Goal: Contribute content: Add original content to the website for others to see

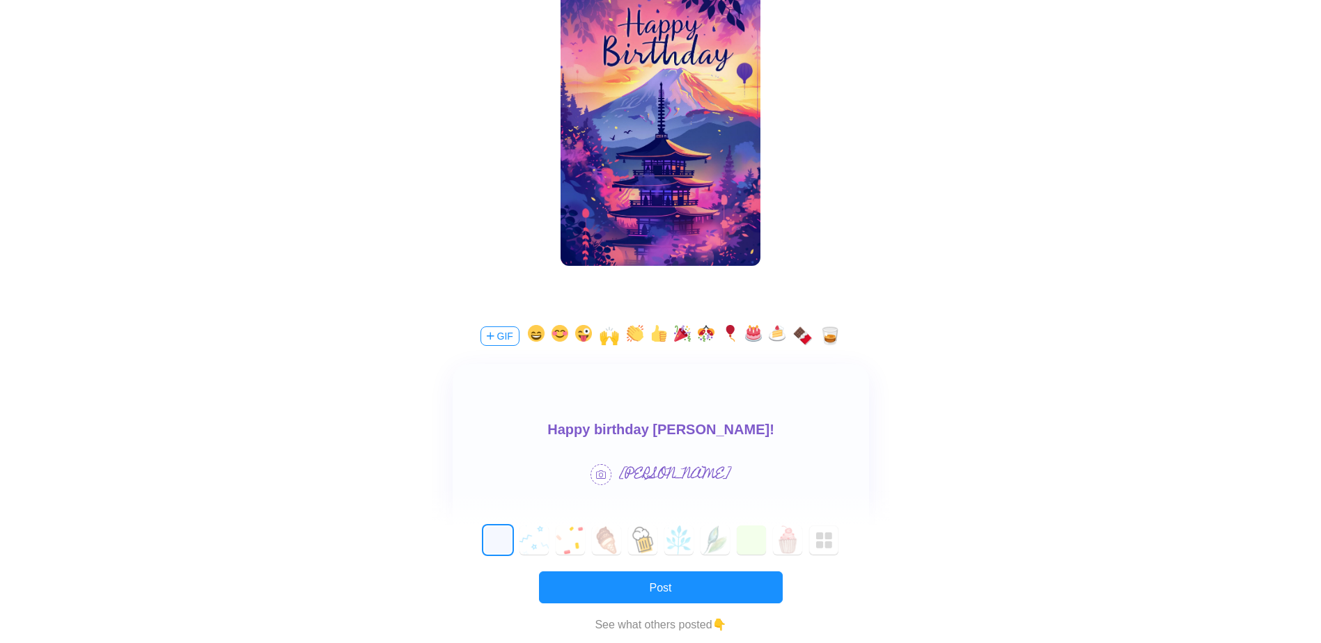
click at [739, 433] on body "Happy birthday [PERSON_NAME]!" at bounding box center [660, 429] width 416 height 22
drag, startPoint x: 677, startPoint y: 430, endPoint x: 741, endPoint y: 432, distance: 64.1
click at [677, 430] on body "Happy birthday [PERSON_NAME]! Hope you are enjoying your time in [GEOGRAPHIC_DA…" at bounding box center [660, 439] width 416 height 45
drag, startPoint x: 728, startPoint y: 433, endPoint x: 942, endPoint y: 422, distance: 214.7
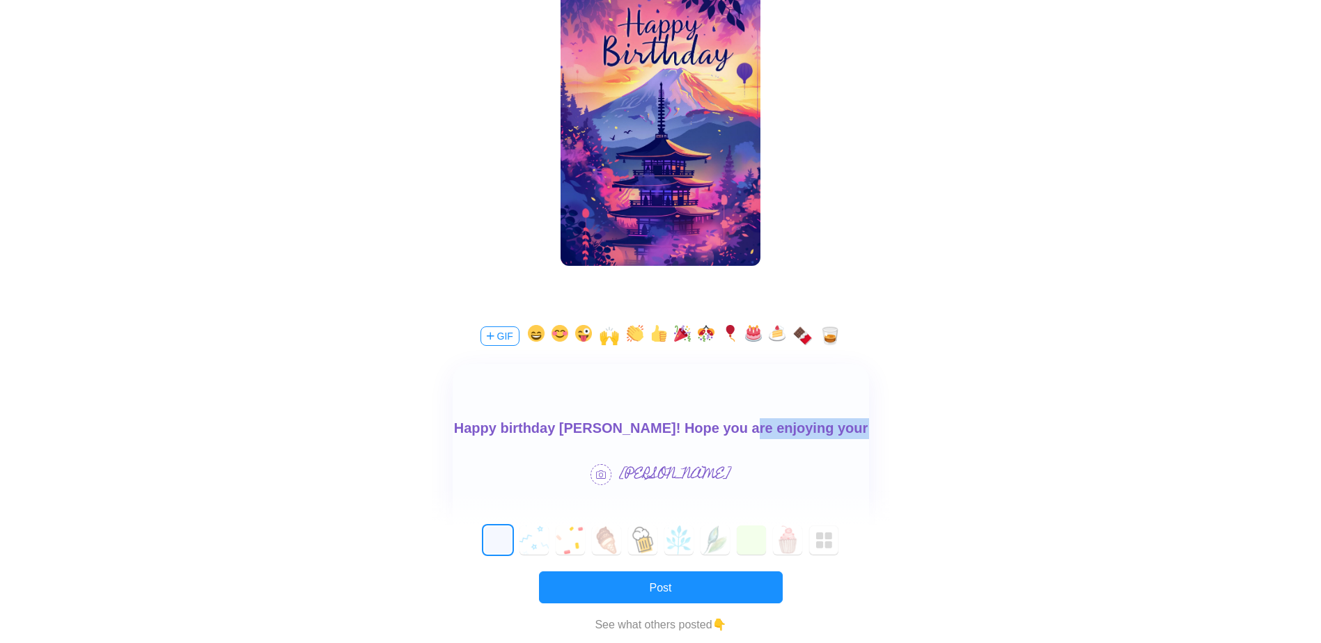
click at [868, 422] on html "Happy birthday [PERSON_NAME]! Hope you are enjoying your time in [GEOGRAPHIC_DA…" at bounding box center [660, 439] width 416 height 45
click at [773, 416] on div at bounding box center [661, 404] width 416 height 81
click at [826, 431] on body "Happy birthday [PERSON_NAME]! Hope you are enjoying your time in [GEOGRAPHIC_DA…" at bounding box center [660, 440] width 416 height 45
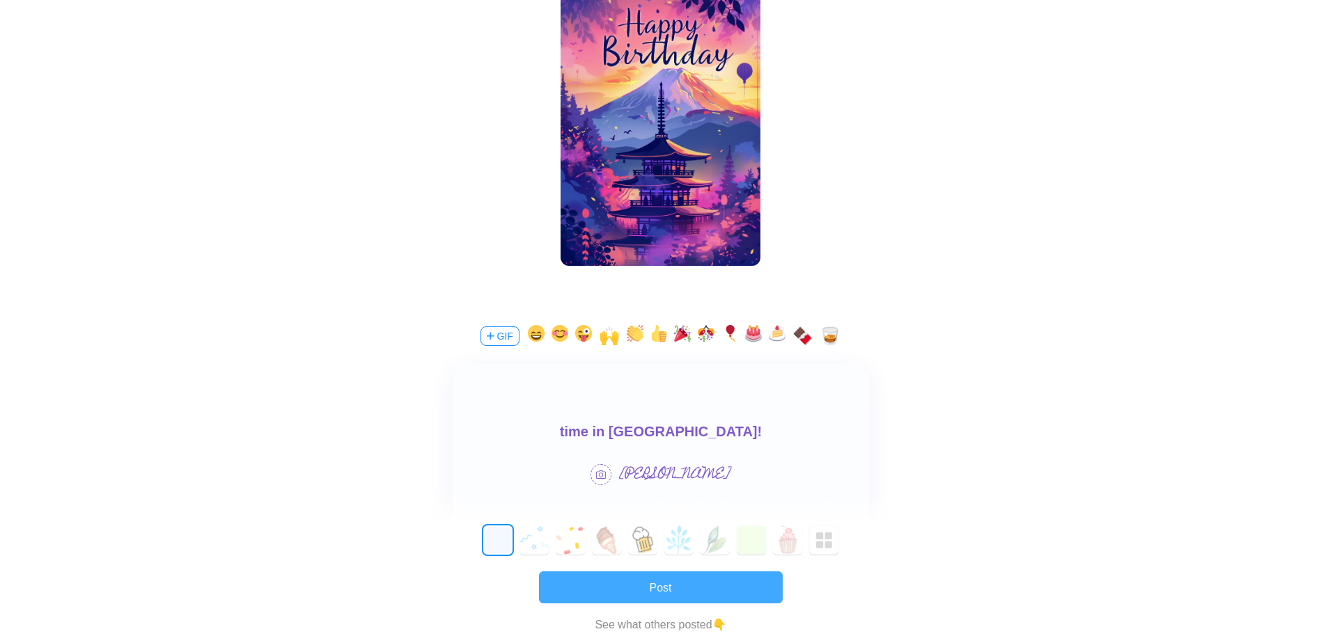
click at [671, 579] on button "Post" at bounding box center [661, 588] width 244 height 32
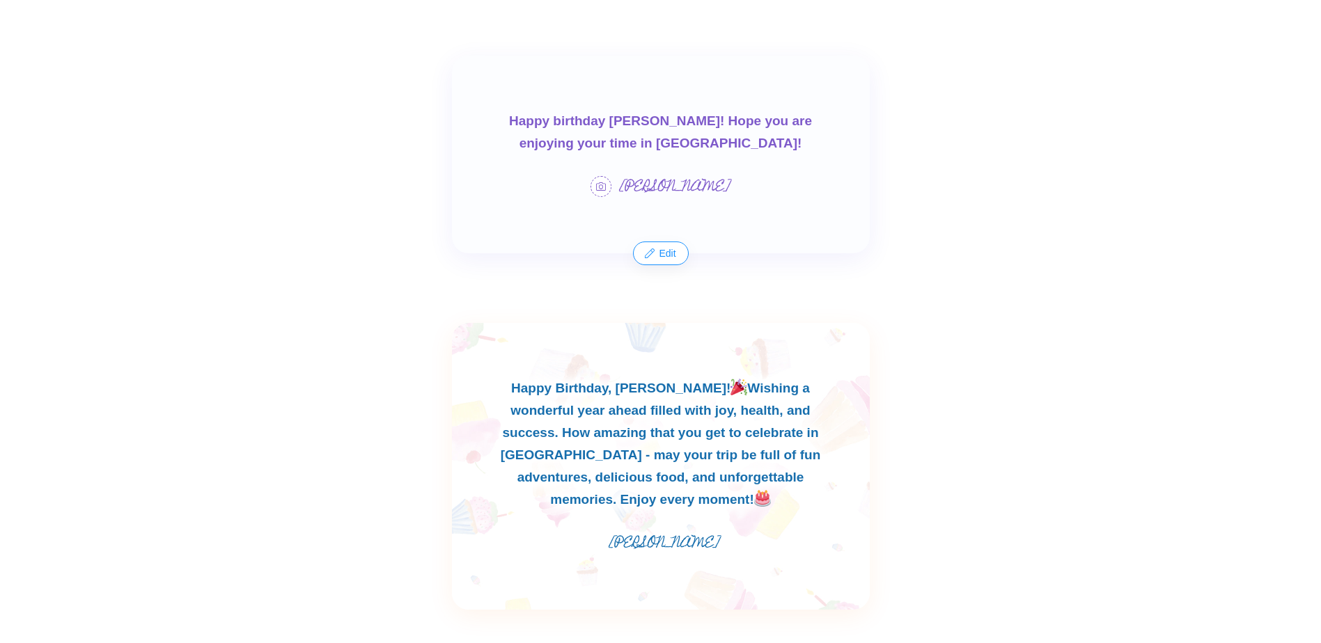
scroll to position [487, 0]
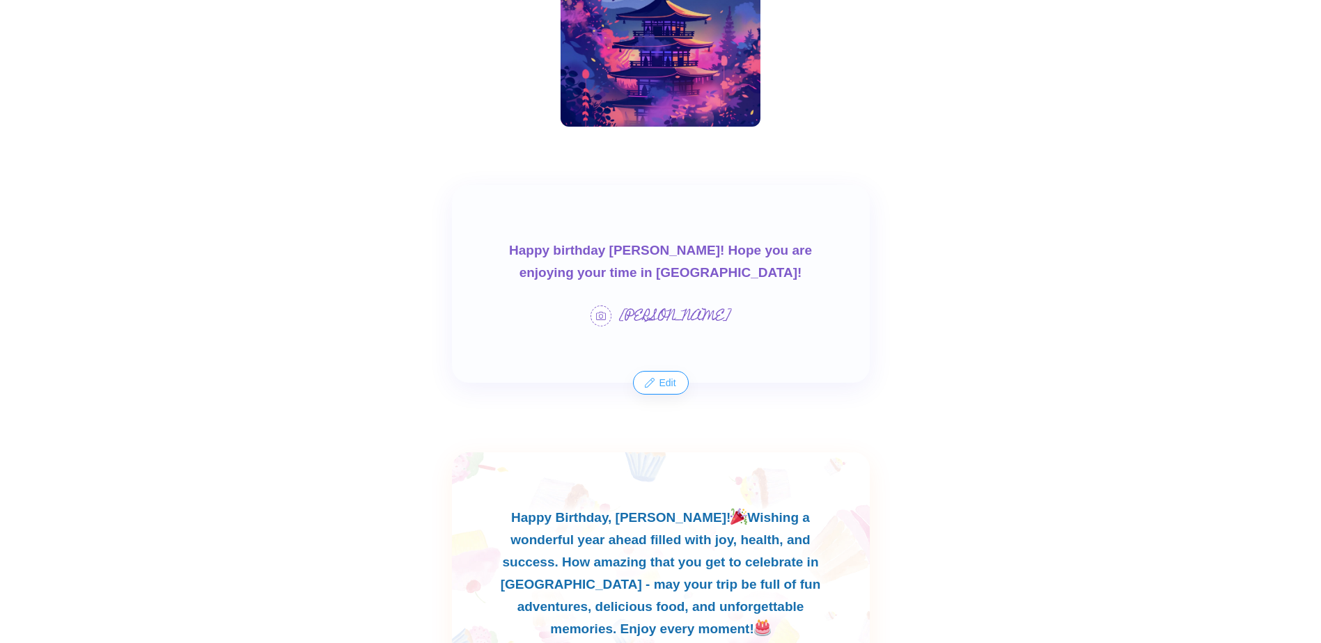
click at [662, 384] on button "Edit" at bounding box center [660, 383] width 53 height 22
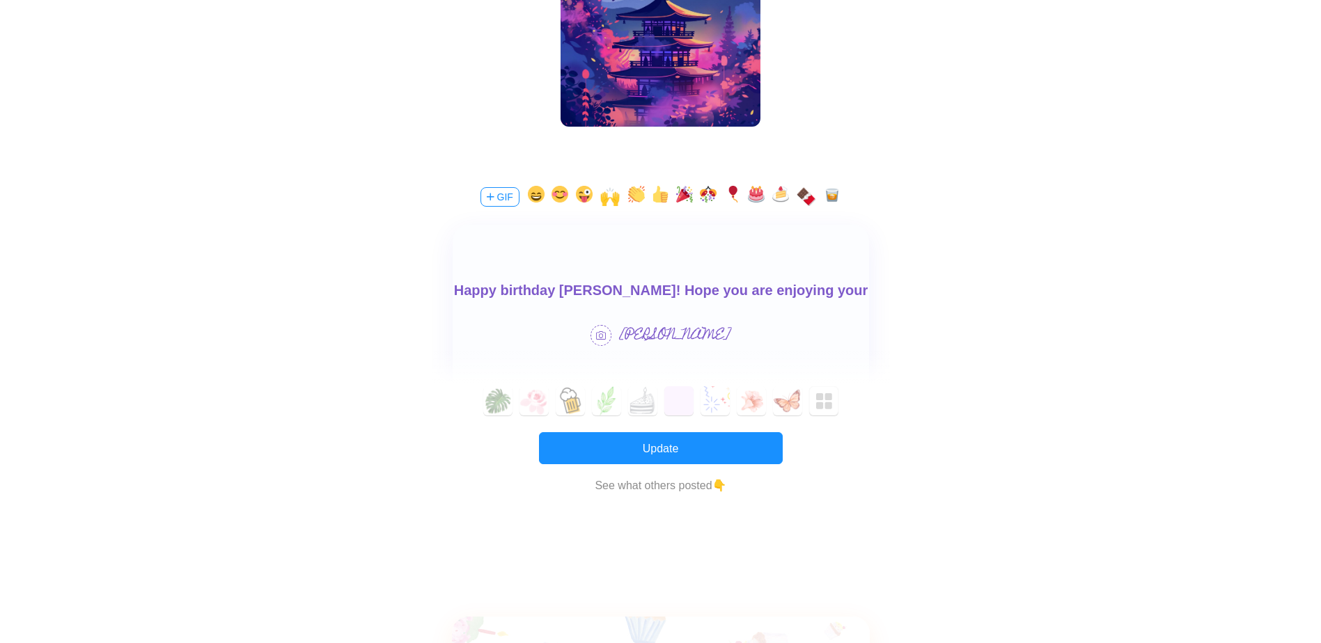
scroll to position [0, 0]
click at [631, 292] on body "Happy birthday [PERSON_NAME]! Hope you are enjoying your time in [GEOGRAPHIC_DA…" at bounding box center [660, 301] width 416 height 45
click at [696, 448] on button "Update" at bounding box center [661, 448] width 244 height 32
